Goal: Information Seeking & Learning: Learn about a topic

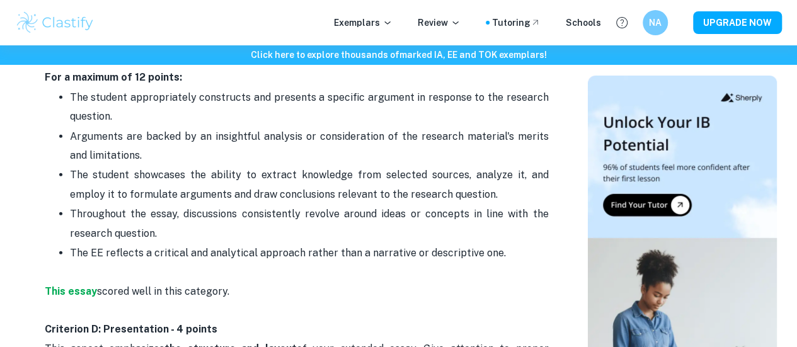
scroll to position [1783, 0]
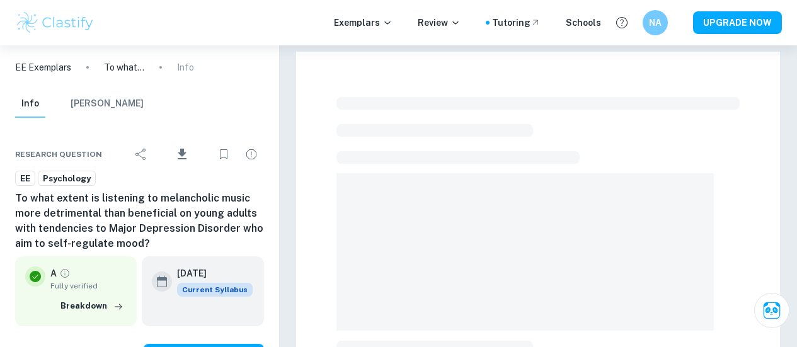
scroll to position [395, 0]
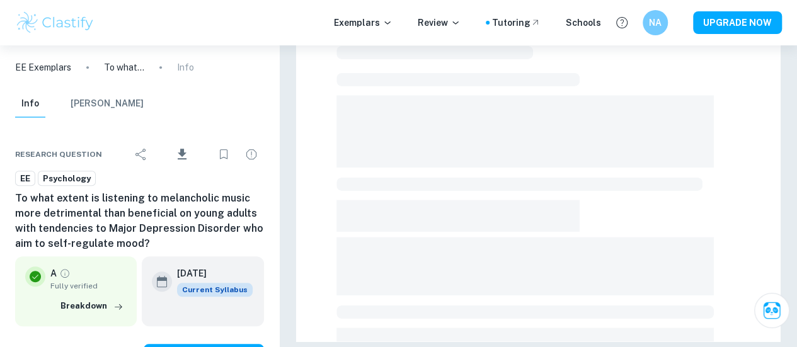
checkbox input "true"
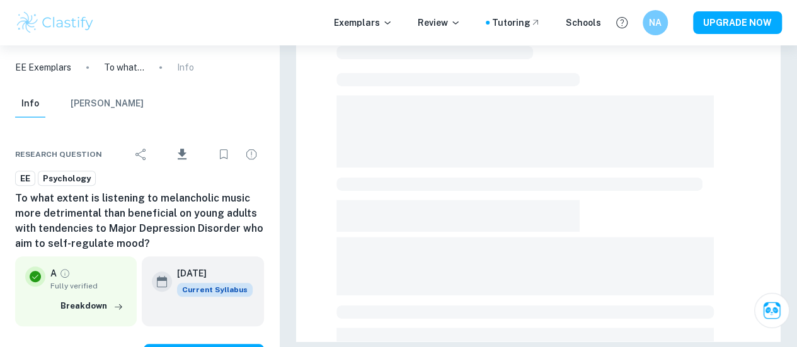
scroll to position [0, 0]
